Goal: Task Accomplishment & Management: Manage account settings

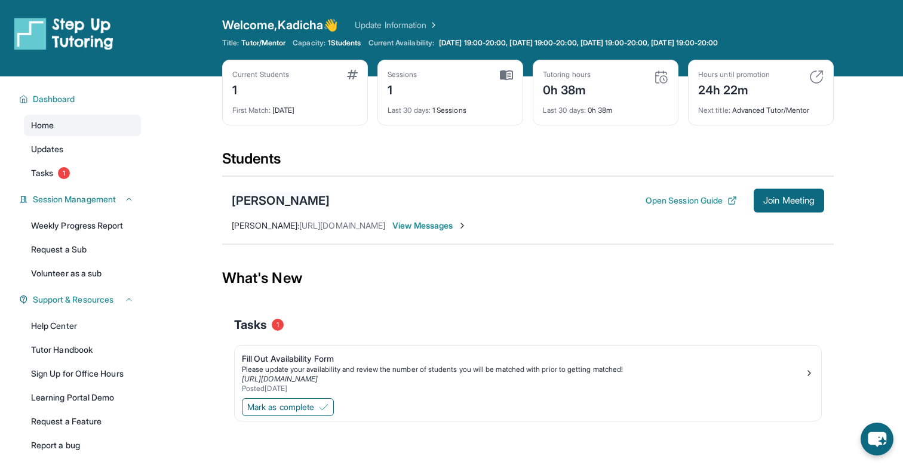
click at [250, 200] on div "[PERSON_NAME]" at bounding box center [281, 200] width 98 height 17
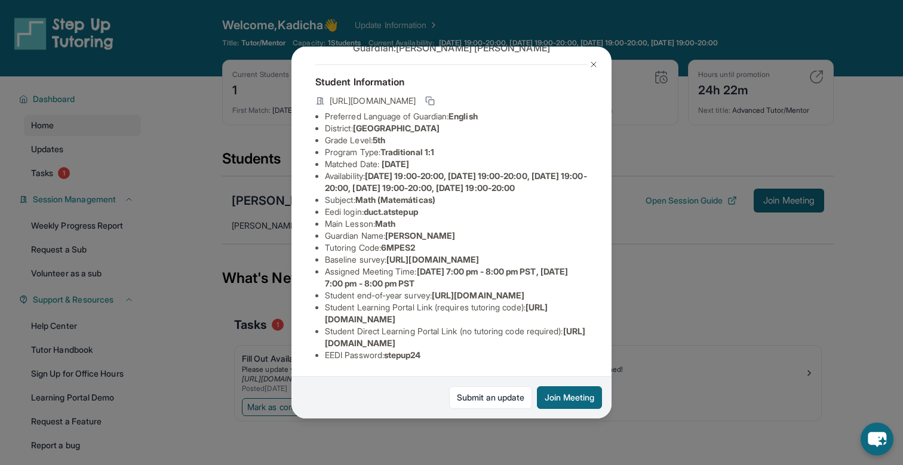
scroll to position [142, 0]
click at [640, 358] on div "[PERSON_NAME] Guardian: [PERSON_NAME] Student Information [URL][DOMAIN_NAME] Pr…" at bounding box center [451, 232] width 903 height 465
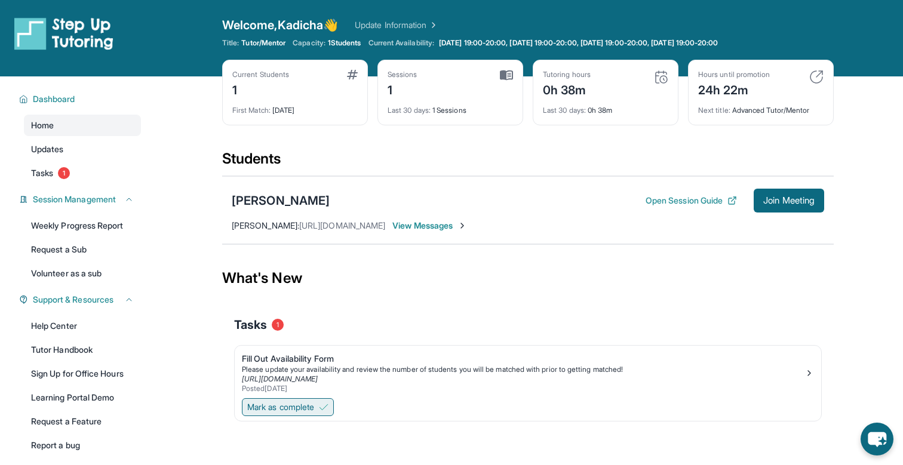
click at [292, 412] on span "Mark as complete" at bounding box center [280, 407] width 67 height 12
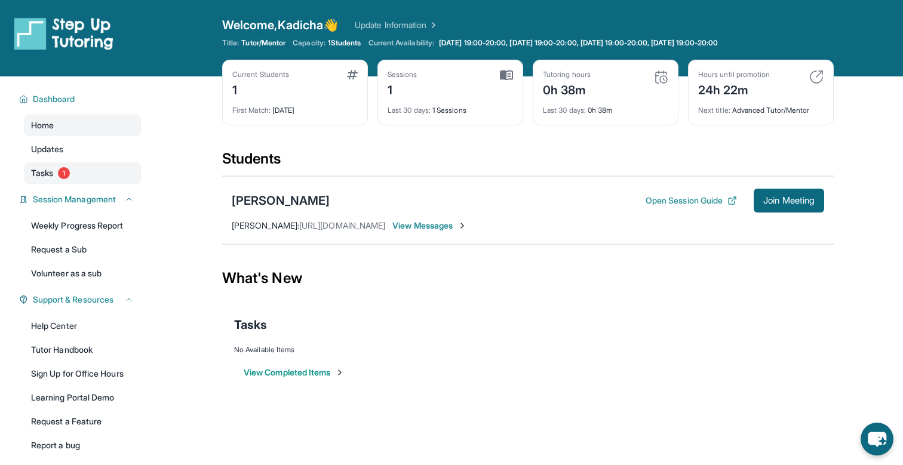
click at [43, 164] on link "Tasks 1" at bounding box center [82, 172] width 117 height 21
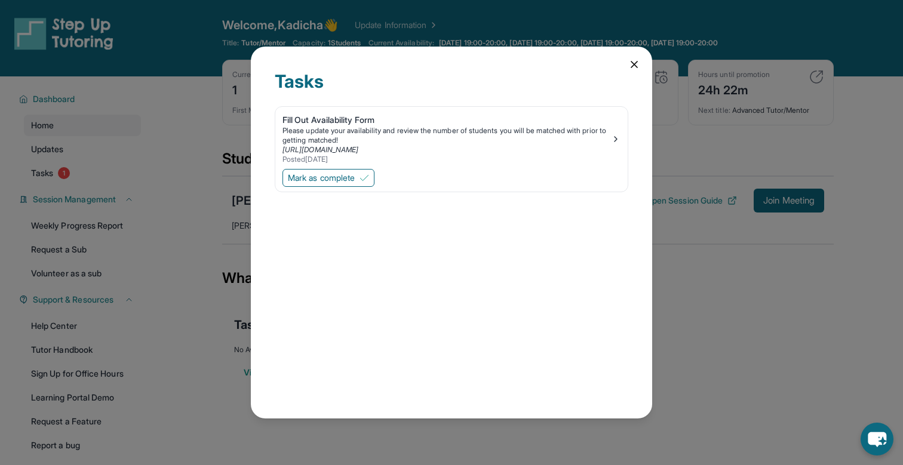
click at [631, 64] on icon at bounding box center [634, 64] width 12 height 12
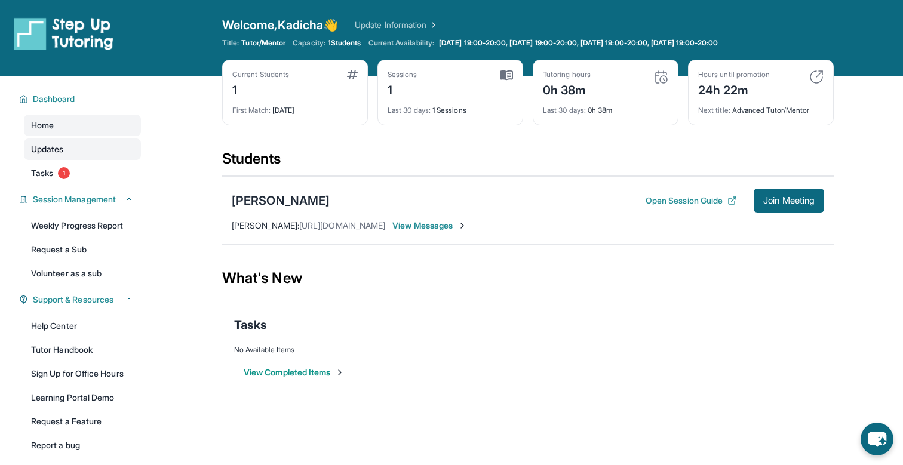
click at [101, 152] on link "Updates" at bounding box center [82, 148] width 117 height 21
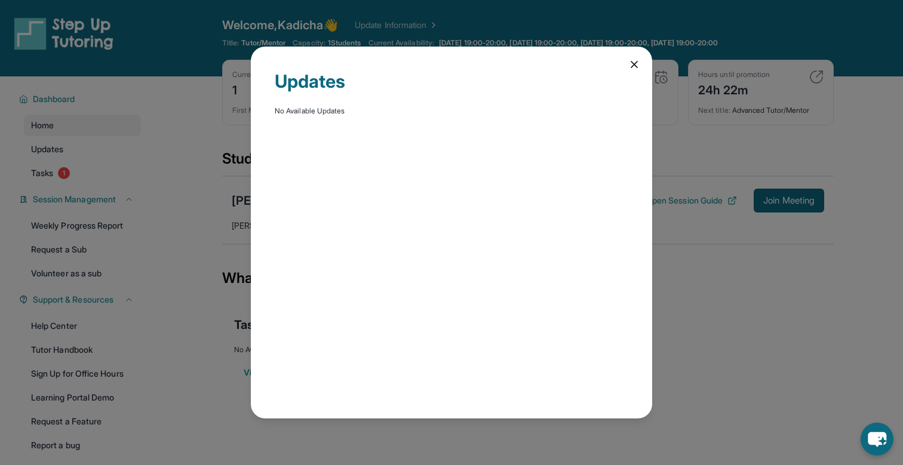
click at [635, 61] on icon at bounding box center [634, 64] width 12 height 12
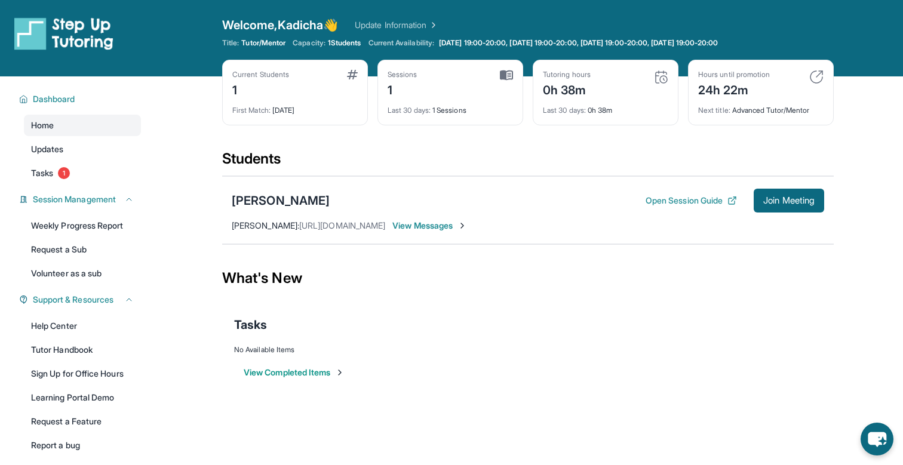
click at [119, 114] on div "Dashboard Home Updates Tasks 1 Session Management Weekly Progress Report Reques…" at bounding box center [76, 270] width 153 height 389
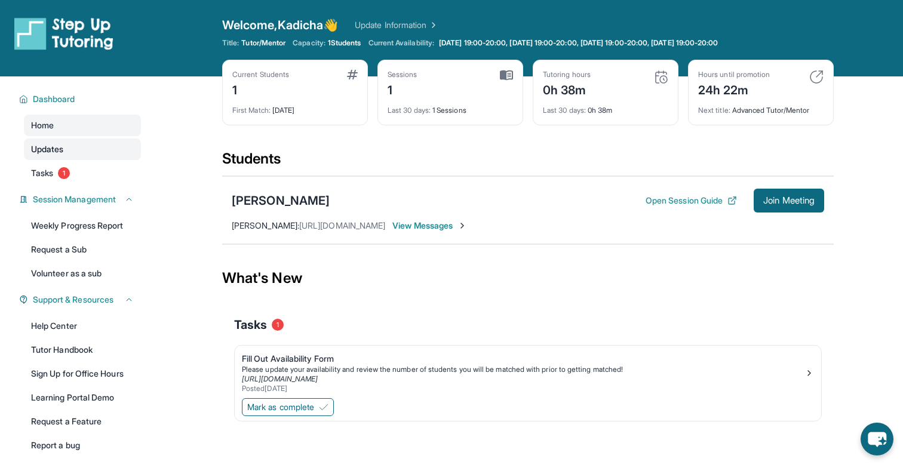
click at [91, 149] on link "Updates" at bounding box center [82, 148] width 117 height 21
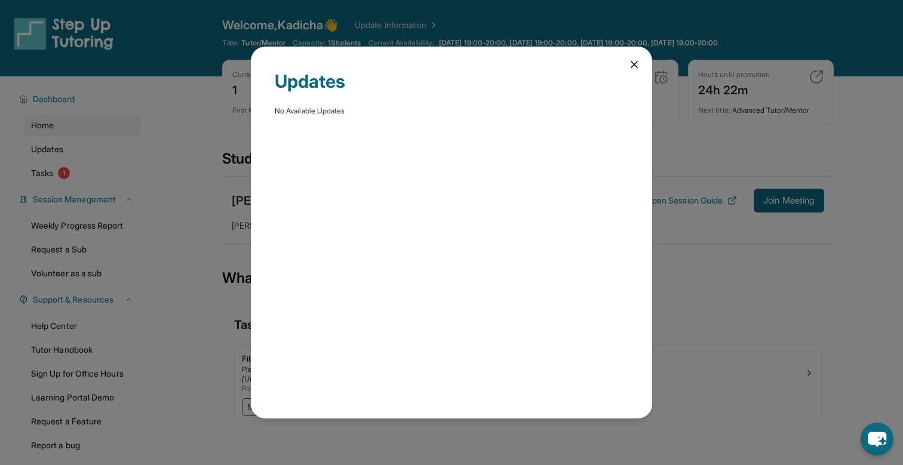
click at [637, 64] on icon at bounding box center [634, 64] width 12 height 12
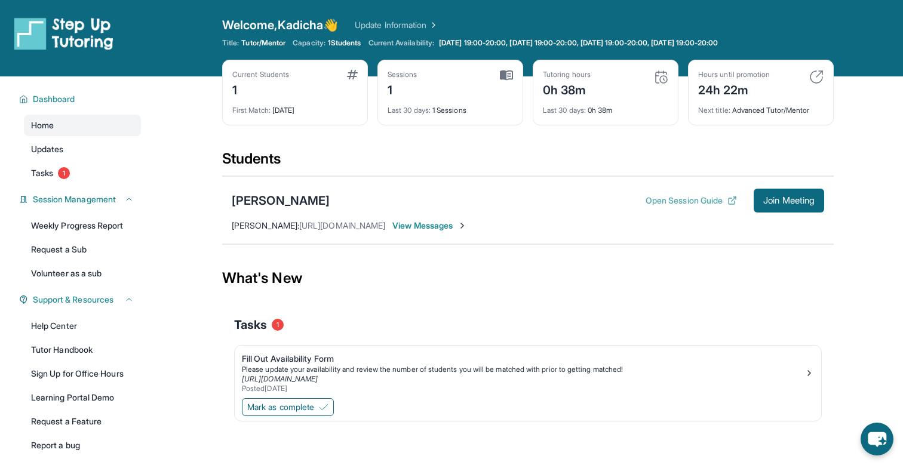
click at [705, 198] on button "Open Session Guide" at bounding box center [690, 201] width 91 height 12
